Goal: Find specific page/section: Find specific page/section

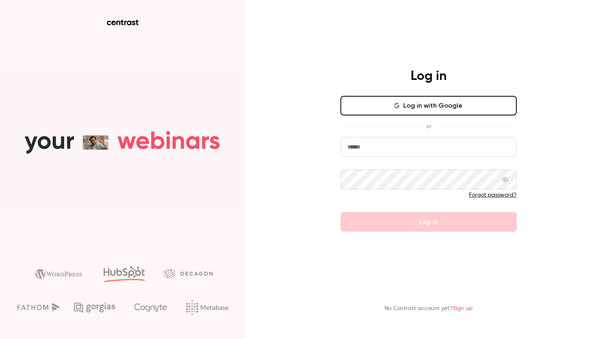
click at [425, 100] on button "Log in with Google" at bounding box center [428, 106] width 176 height 20
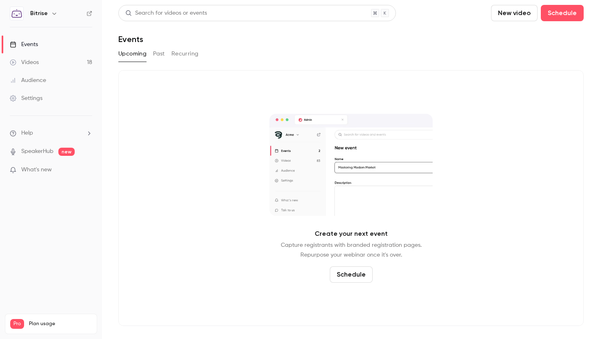
click at [157, 52] on button "Past" at bounding box center [159, 53] width 12 height 13
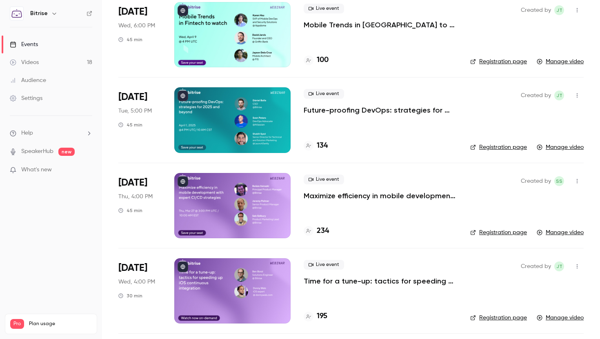
scroll to position [586, 0]
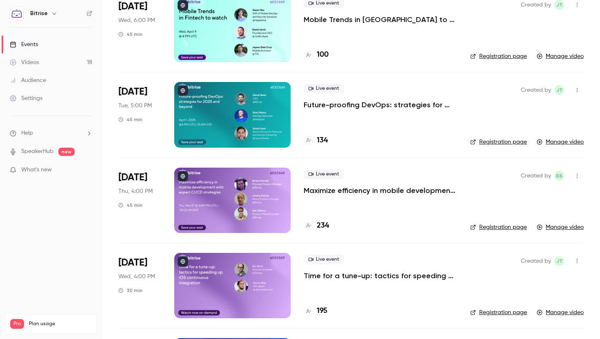
click at [488, 314] on link "Registration page" at bounding box center [498, 313] width 57 height 8
